Goal: Task Accomplishment & Management: Use online tool/utility

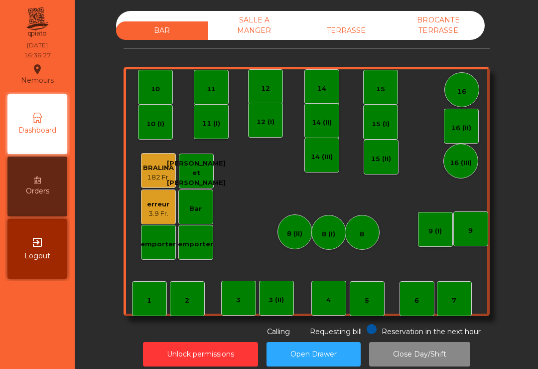
click at [166, 205] on div "erreur" at bounding box center [158, 204] width 22 height 10
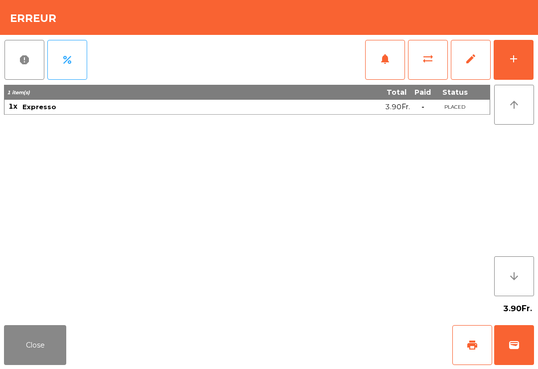
click at [516, 352] on button "wallet" at bounding box center [514, 345] width 40 height 40
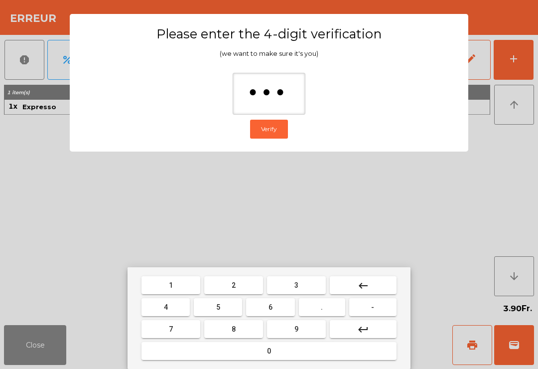
type input "****"
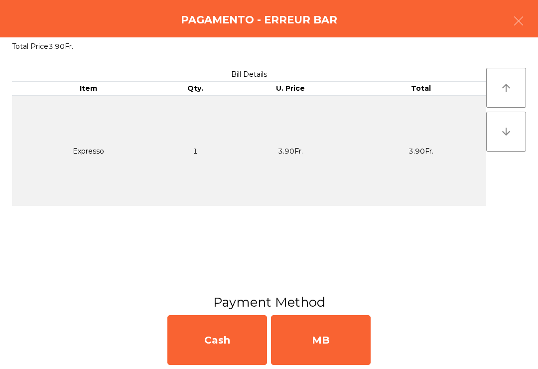
click at [344, 356] on div "MB" at bounding box center [321, 340] width 100 height 50
click at [343, 355] on div "No" at bounding box center [321, 340] width 100 height 50
click at [342, 343] on div "No" at bounding box center [321, 340] width 100 height 50
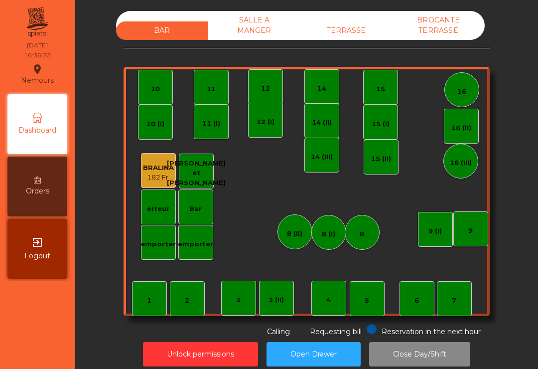
click at [368, 30] on div "TERRASSE" at bounding box center [347, 30] width 92 height 18
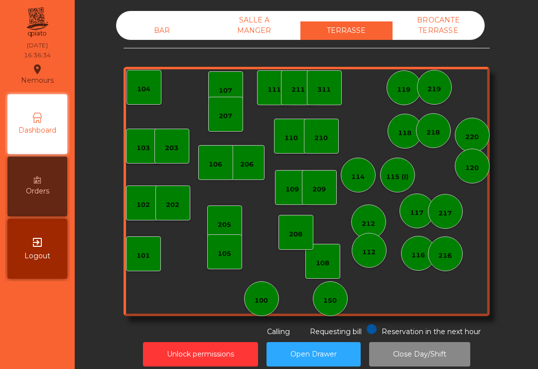
click at [136, 152] on div "103" at bounding box center [143, 146] width 35 height 35
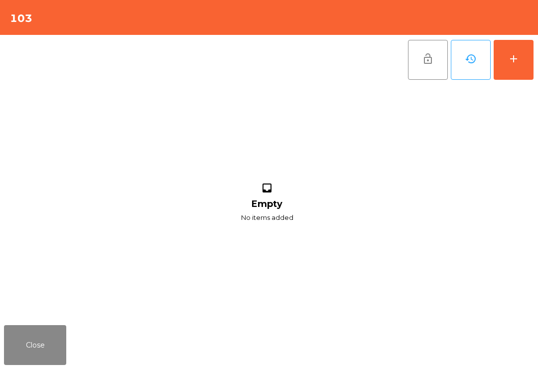
click at [507, 61] on button "add" at bounding box center [514, 60] width 40 height 40
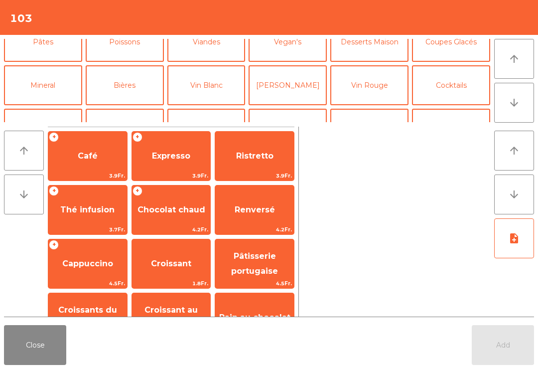
scroll to position [76, 0]
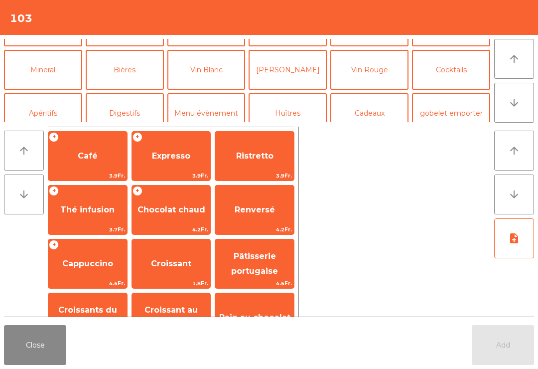
click at [465, 61] on button "Cocktails" at bounding box center [451, 70] width 78 height 40
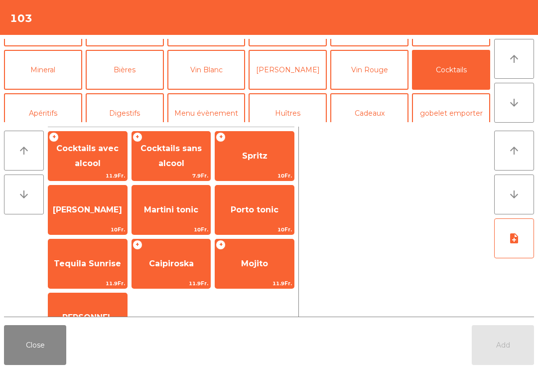
click at [256, 266] on span "Mojito" at bounding box center [254, 263] width 27 height 9
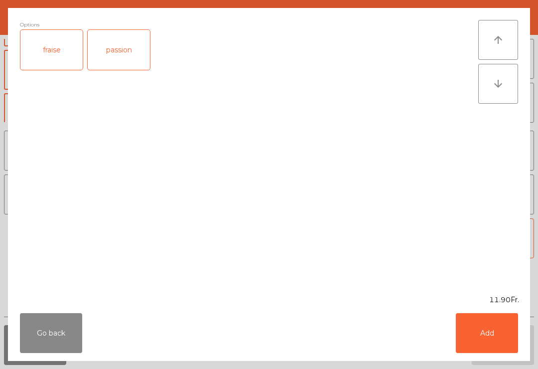
click at [70, 329] on button "Go back" at bounding box center [51, 333] width 62 height 40
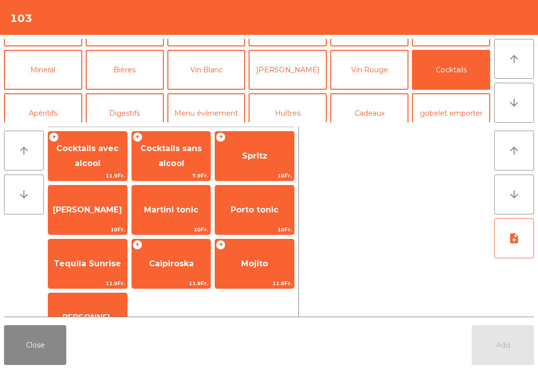
click at [184, 160] on span "Cocktails sans alcool" at bounding box center [171, 156] width 79 height 42
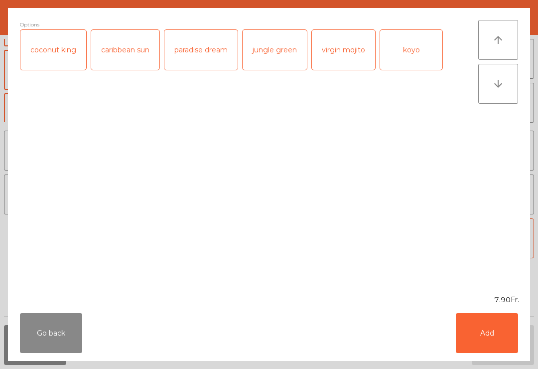
click at [488, 351] on button "Add" at bounding box center [487, 333] width 62 height 40
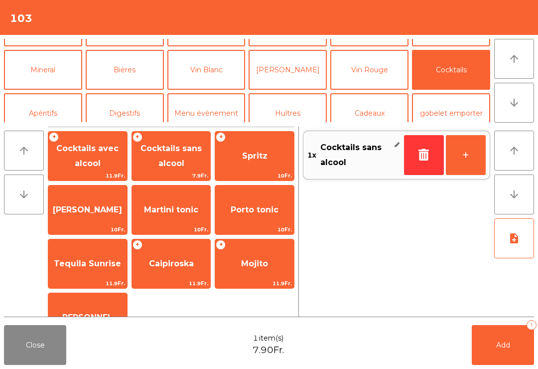
click at [459, 162] on button "+" at bounding box center [466, 155] width 40 height 40
click at [484, 335] on button "Add 2" at bounding box center [503, 345] width 62 height 40
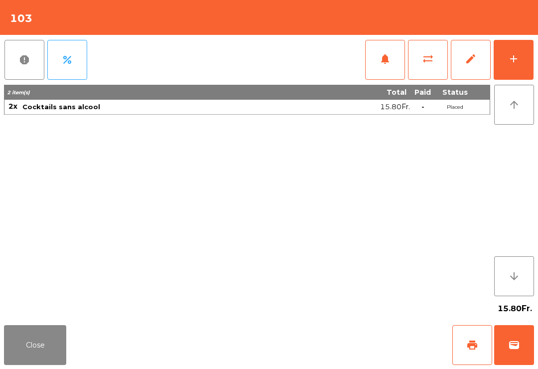
click at [46, 322] on div "Close print wallet" at bounding box center [269, 345] width 538 height 48
click at [54, 341] on button "Close" at bounding box center [35, 345] width 62 height 40
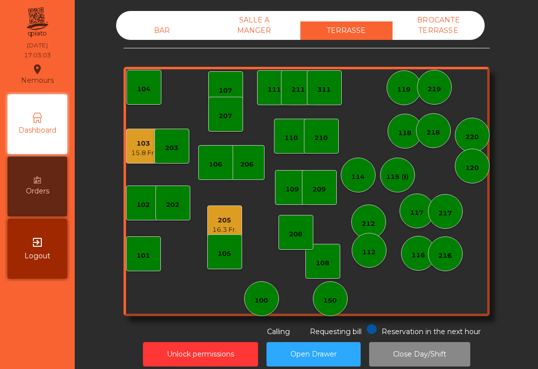
click at [232, 224] on div "205" at bounding box center [224, 220] width 24 height 10
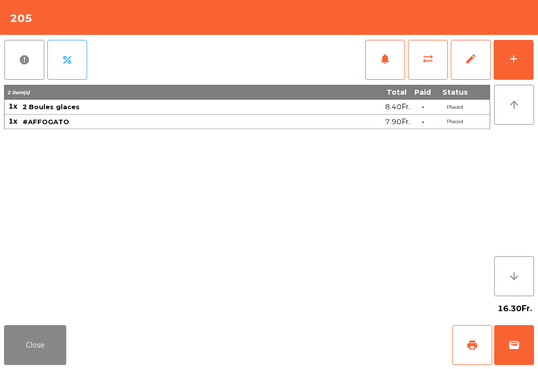
click at [474, 353] on button "print" at bounding box center [473, 345] width 40 height 40
